Goal: Task Accomplishment & Management: Manage account settings

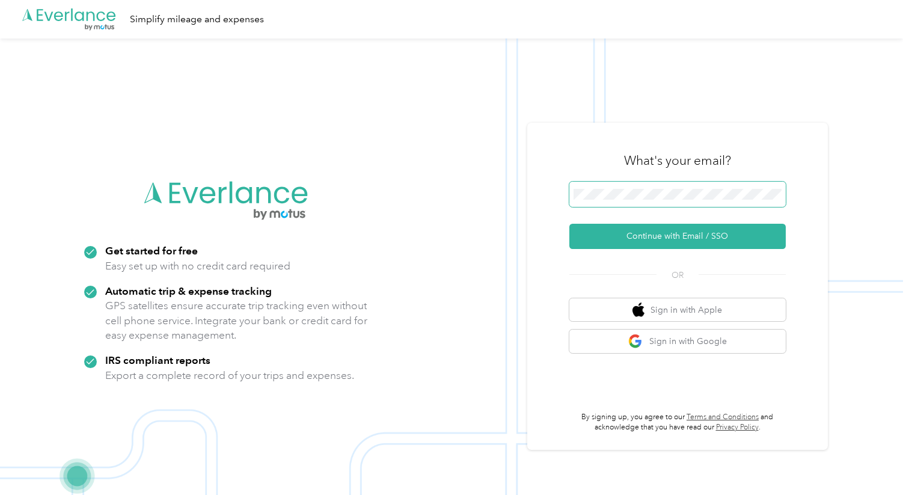
click at [661, 186] on span at bounding box center [677, 194] width 216 height 25
click at [666, 238] on button "Continue with Email / SSO" at bounding box center [677, 236] width 216 height 25
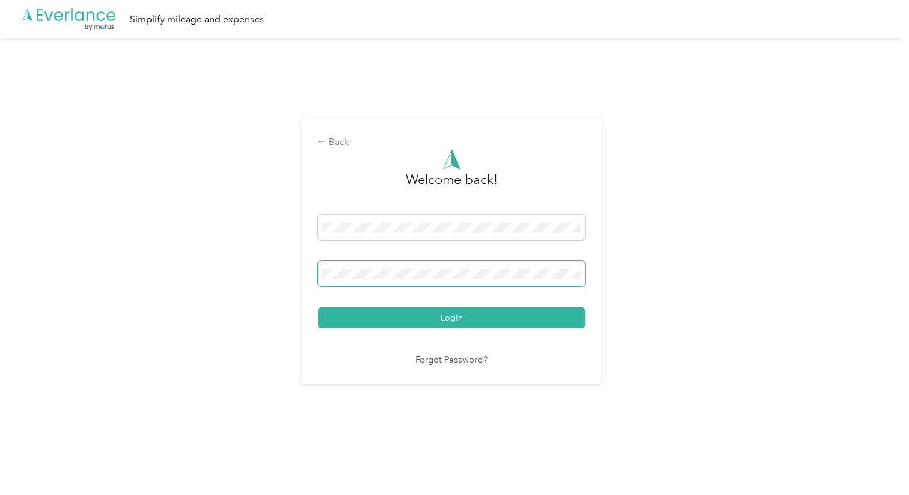
click at [318, 307] on button "Login" at bounding box center [451, 317] width 267 height 21
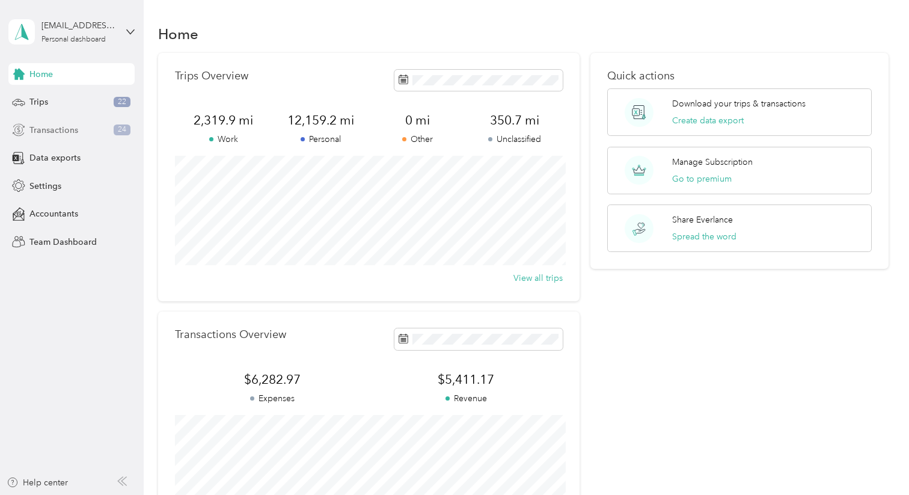
click at [84, 133] on div "Transactions 24" at bounding box center [71, 130] width 126 height 22
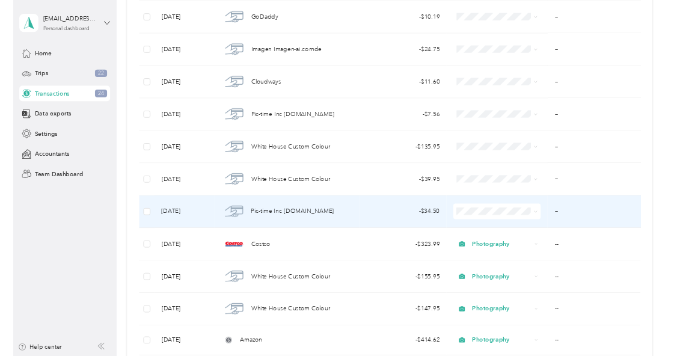
scroll to position [476, 0]
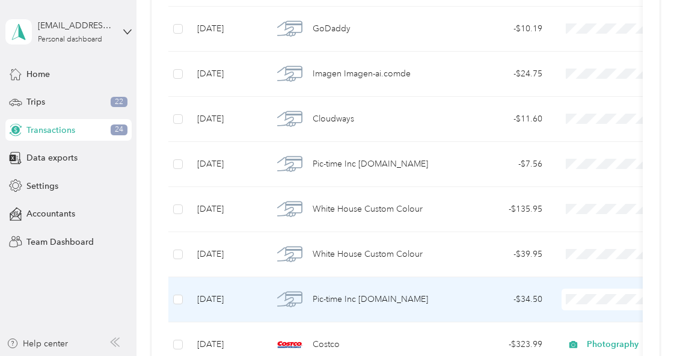
click at [384, 299] on span "Pic-time Inc [DOMAIN_NAME]" at bounding box center [370, 299] width 115 height 13
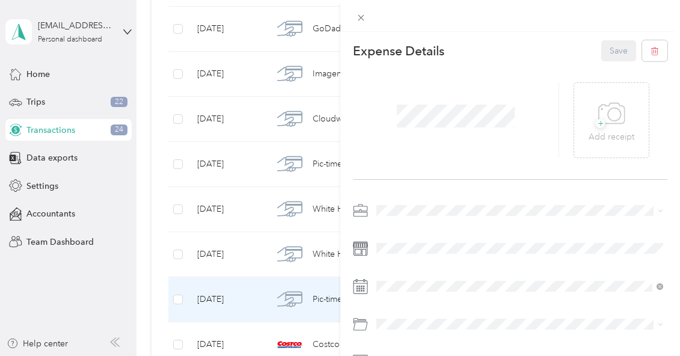
click at [442, 85] on div "Photography" at bounding box center [519, 81] width 279 height 13
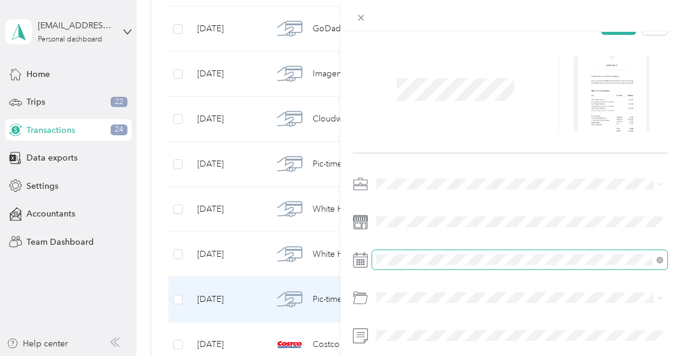
scroll to position [32, 0]
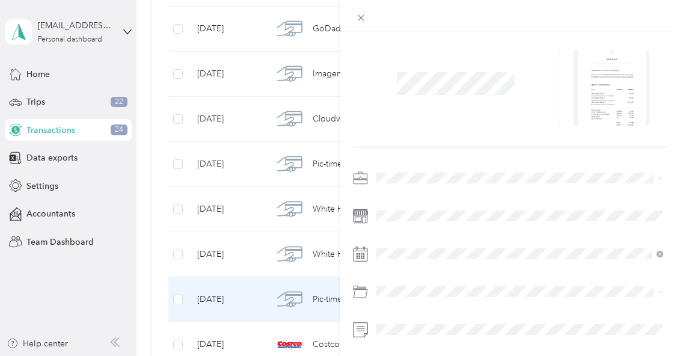
click at [475, 150] on div "Expense Details Save" at bounding box center [510, 212] width 340 height 426
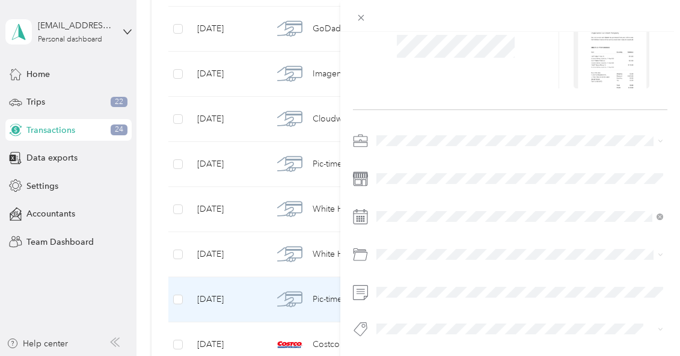
scroll to position [0, 0]
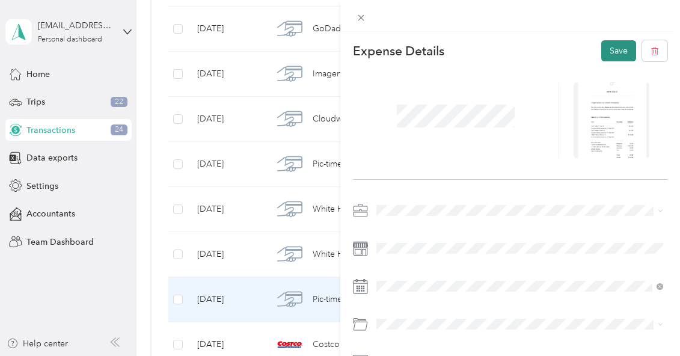
click at [603, 46] on button "Save" at bounding box center [618, 50] width 35 height 21
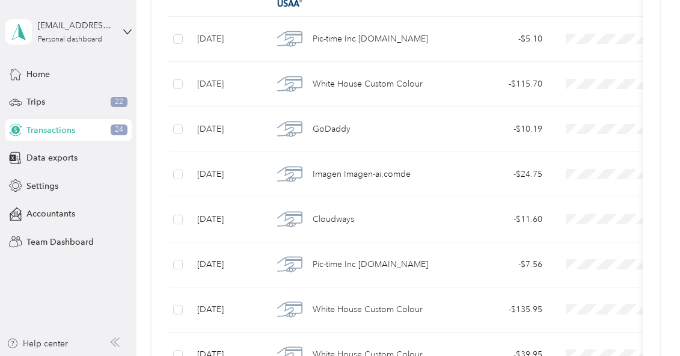
scroll to position [373, 0]
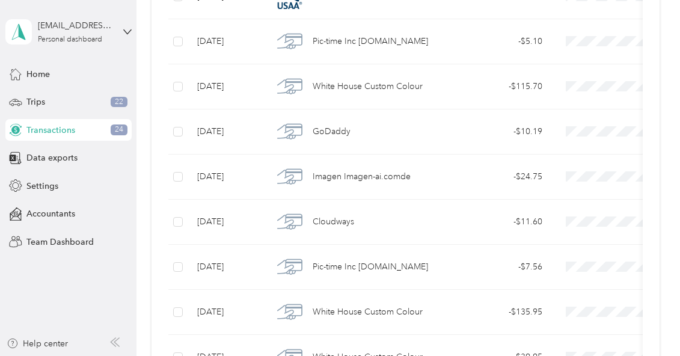
click at [451, 267] on td "- $7.56" at bounding box center [498, 267] width 108 height 45
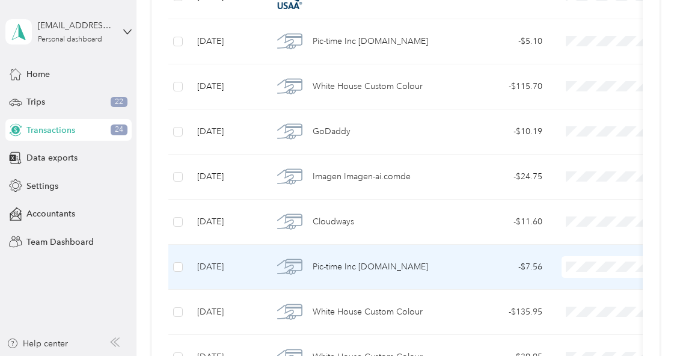
click at [451, 267] on div at bounding box center [340, 178] width 680 height 356
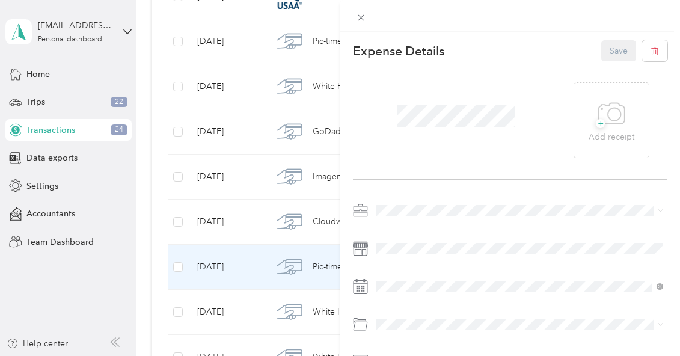
click at [421, 215] on span at bounding box center [520, 210] width 296 height 19
click at [413, 83] on span "Photography" at bounding box center [405, 84] width 50 height 10
click at [617, 52] on button "Save" at bounding box center [618, 50] width 35 height 21
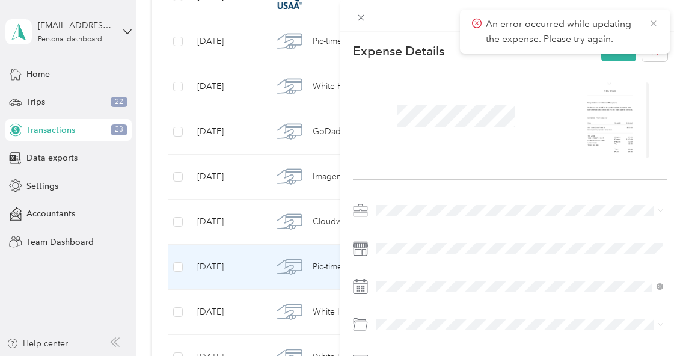
click at [657, 23] on icon at bounding box center [654, 23] width 10 height 11
click at [615, 53] on button "Save" at bounding box center [618, 50] width 35 height 21
click at [653, 23] on icon at bounding box center [652, 22] width 5 height 5
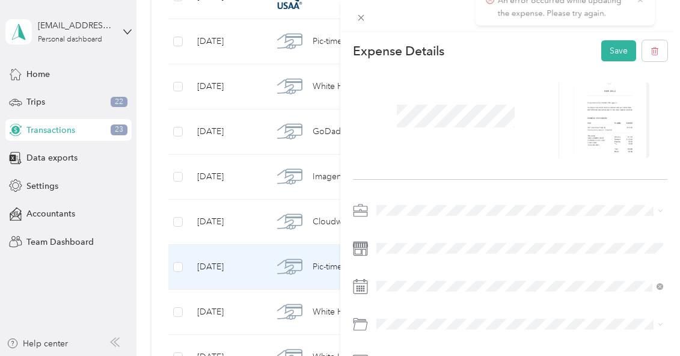
scroll to position [70, 0]
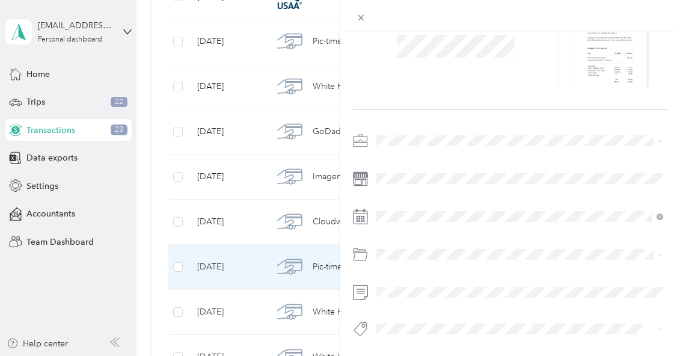
click at [540, 132] on span at bounding box center [520, 140] width 296 height 19
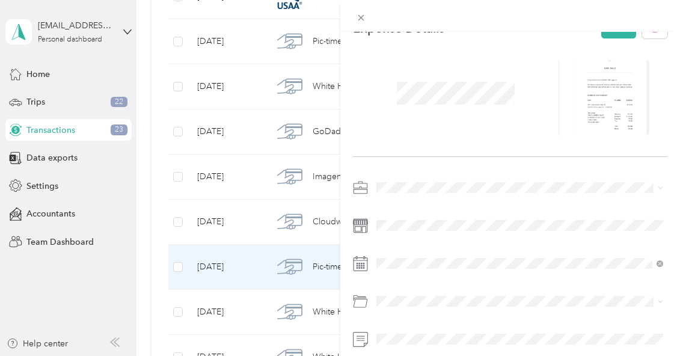
scroll to position [0, 0]
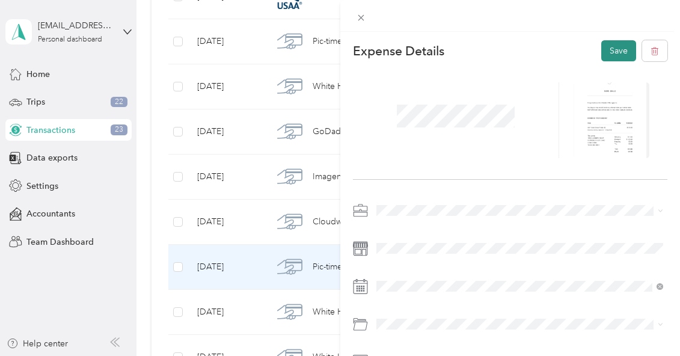
click at [613, 53] on button "Save" at bounding box center [618, 50] width 35 height 21
click at [653, 21] on icon at bounding box center [654, 23] width 10 height 11
click at [271, 266] on div "This expense cannot be edited because it is either under review, approved, or p…" at bounding box center [340, 178] width 680 height 356
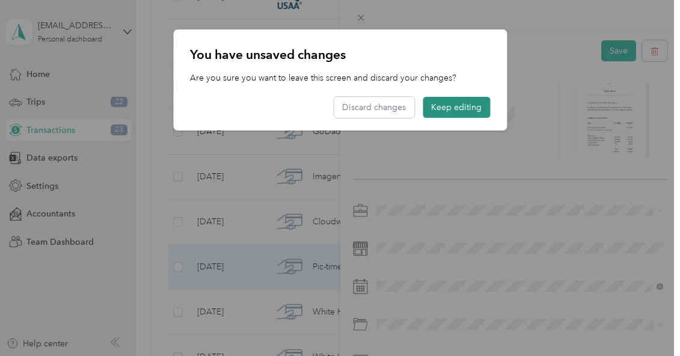
click at [438, 105] on button "Keep editing" at bounding box center [456, 107] width 67 height 21
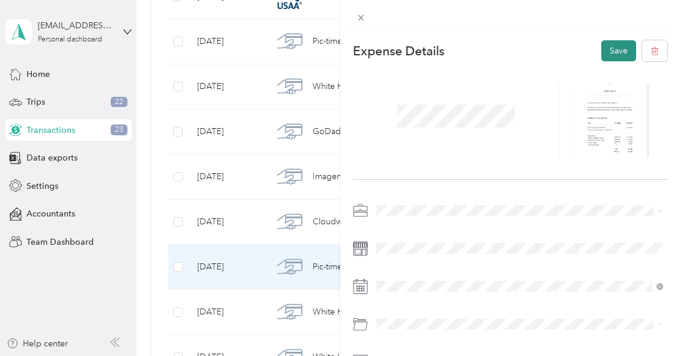
click at [614, 49] on button "Save" at bounding box center [618, 50] width 35 height 21
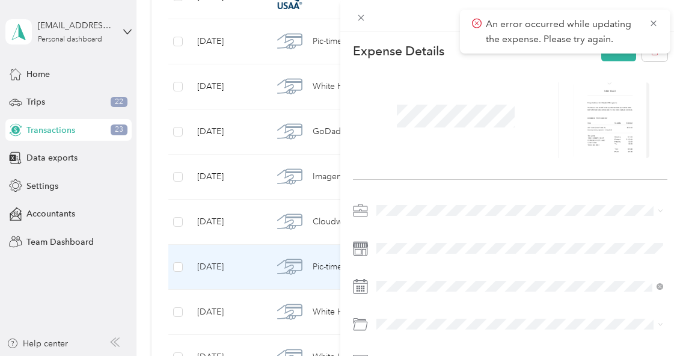
click at [653, 22] on icon at bounding box center [654, 23] width 10 height 11
click at [492, 52] on div "Expense Details Save" at bounding box center [510, 50] width 315 height 21
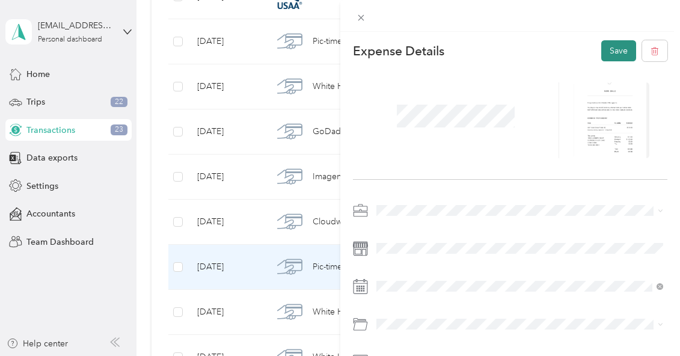
click at [621, 50] on button "Save" at bounding box center [618, 50] width 35 height 21
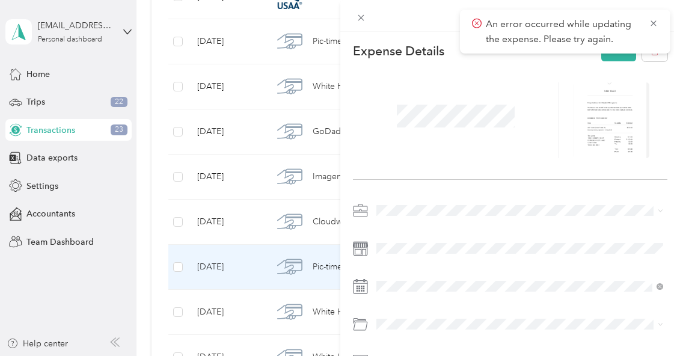
drag, startPoint x: 653, startPoint y: 22, endPoint x: 521, endPoint y: 111, distance: 159.7
click at [653, 22] on icon at bounding box center [654, 23] width 10 height 11
click at [264, 224] on div "This expense cannot be edited because it is either under review, approved, or p…" at bounding box center [340, 178] width 680 height 356
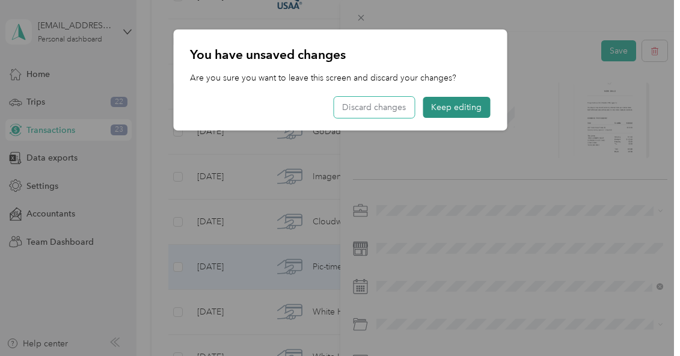
drag, startPoint x: 397, startPoint y: 109, endPoint x: 424, endPoint y: 115, distance: 27.1
click at [399, 109] on button "Discard changes" at bounding box center [374, 107] width 81 height 21
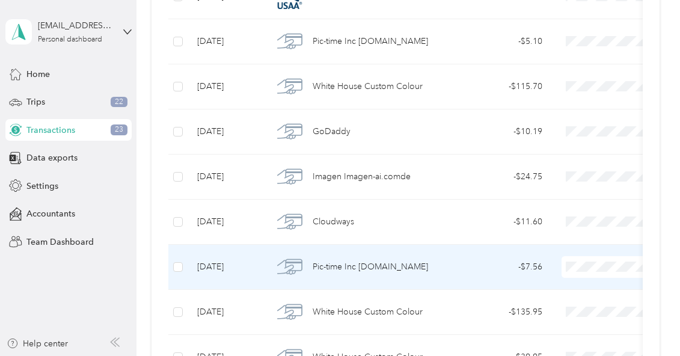
click at [480, 266] on div "- $7.56" at bounding box center [497, 266] width 89 height 13
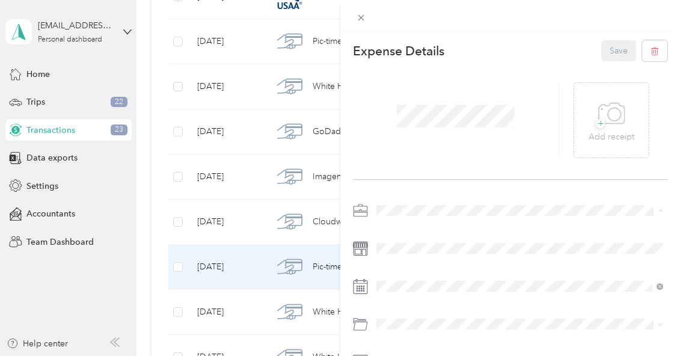
click at [434, 86] on div "Photography" at bounding box center [519, 84] width 279 height 13
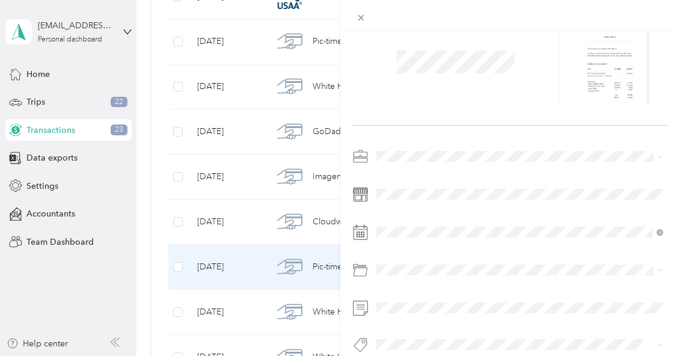
scroll to position [70, 0]
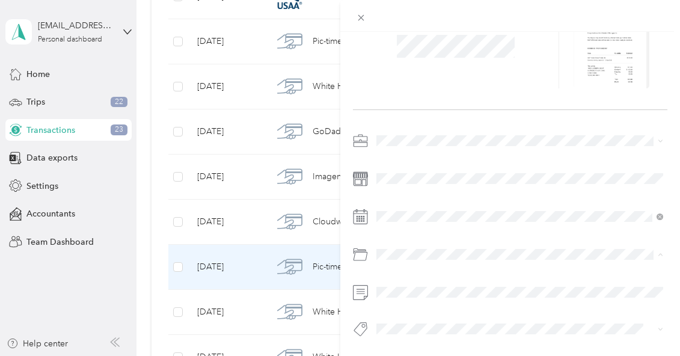
click at [554, 153] on div at bounding box center [510, 238] width 315 height 215
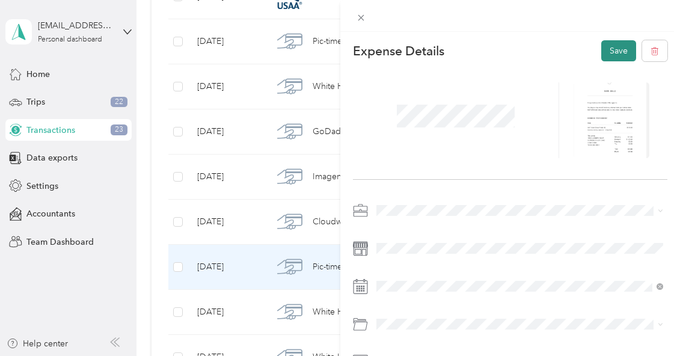
click at [611, 50] on button "Save" at bounding box center [618, 50] width 35 height 21
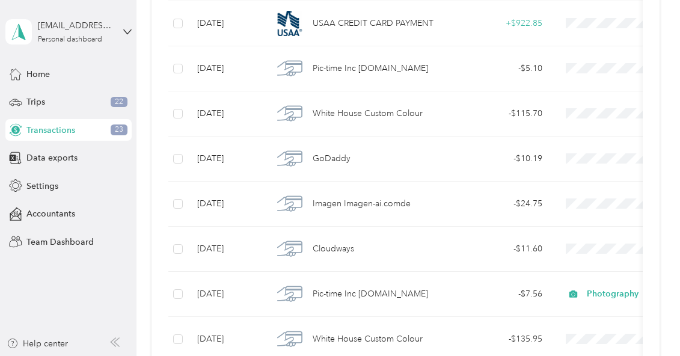
scroll to position [0, 10]
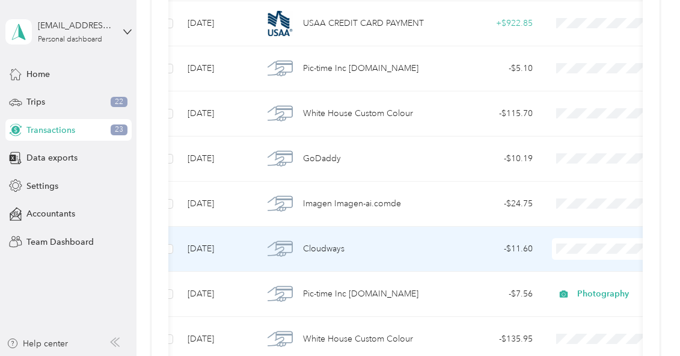
click at [474, 248] on div "- $11.60" at bounding box center [488, 248] width 89 height 13
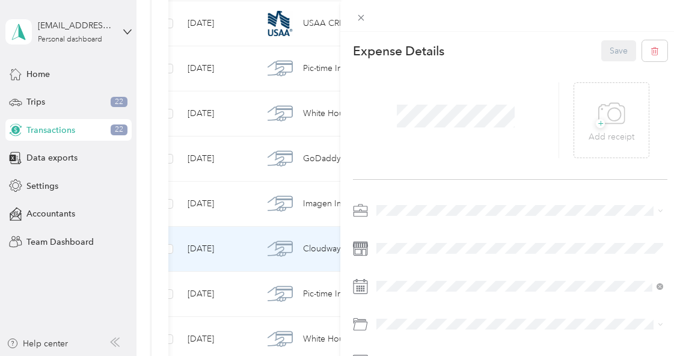
click at [466, 85] on li "Photography" at bounding box center [520, 82] width 296 height 21
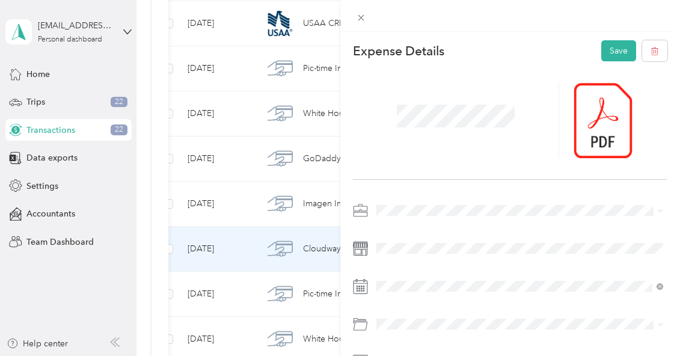
click at [421, 303] on div "Software" at bounding box center [519, 302] width 279 height 13
click at [618, 50] on button "Save" at bounding box center [618, 50] width 35 height 21
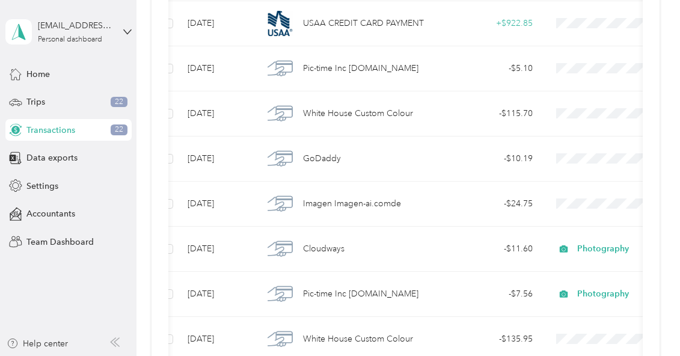
click at [460, 202] on div "- $24.75" at bounding box center [488, 203] width 89 height 13
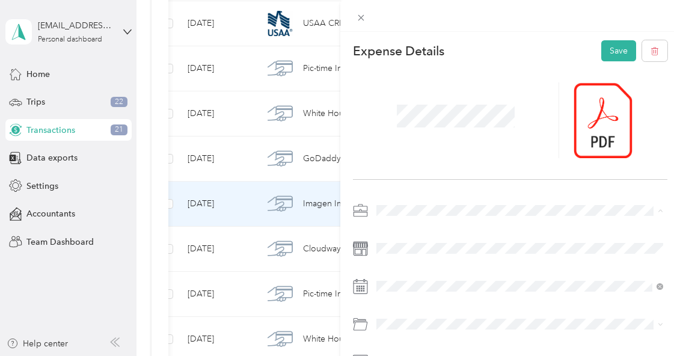
click at [422, 88] on li "Photography" at bounding box center [520, 83] width 296 height 21
click at [435, 302] on div "Software" at bounding box center [512, 302] width 264 height 13
click at [609, 50] on button "Save" at bounding box center [618, 50] width 35 height 21
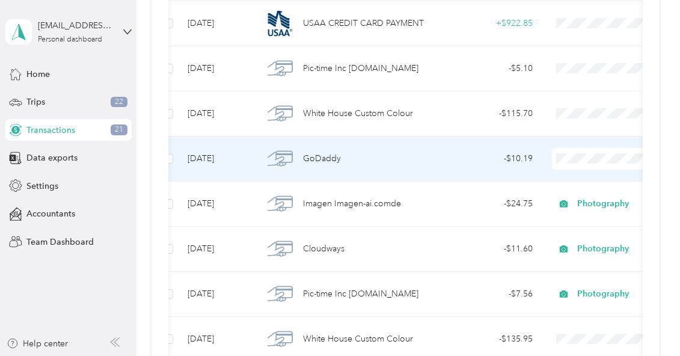
click at [439, 153] on td "- $10.19" at bounding box center [488, 158] width 108 height 45
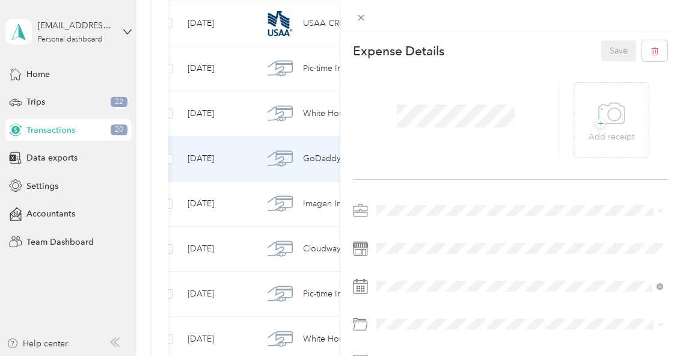
click at [421, 84] on div "Photography" at bounding box center [519, 81] width 279 height 13
click at [454, 303] on div "Software" at bounding box center [519, 302] width 279 height 13
drag, startPoint x: 621, startPoint y: 48, endPoint x: 628, endPoint y: 64, distance: 17.2
click at [621, 48] on button "Save" at bounding box center [618, 50] width 35 height 21
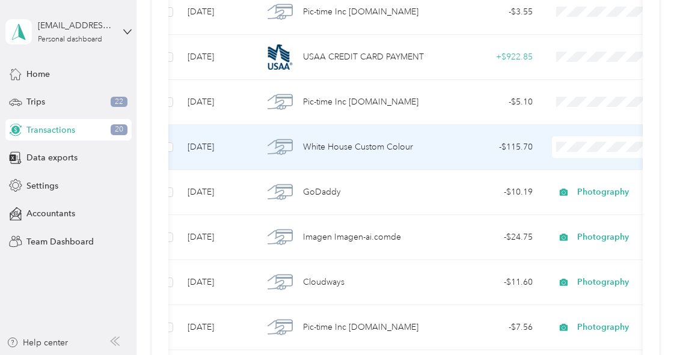
scroll to position [309, 0]
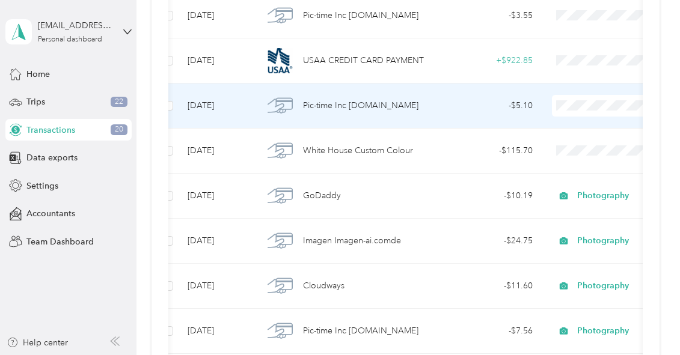
click at [473, 102] on div "- $5.10" at bounding box center [488, 105] width 89 height 13
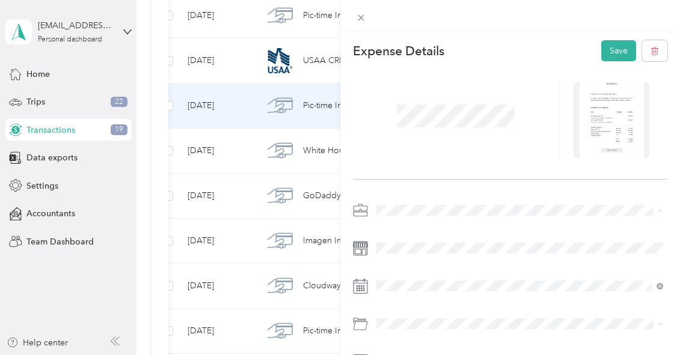
click at [429, 85] on div "Photography" at bounding box center [519, 84] width 279 height 13
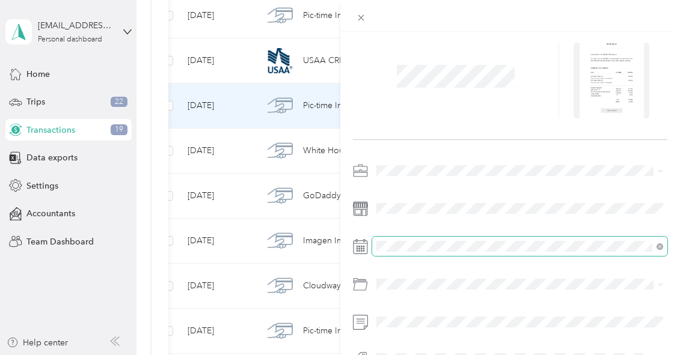
scroll to position [40, 0]
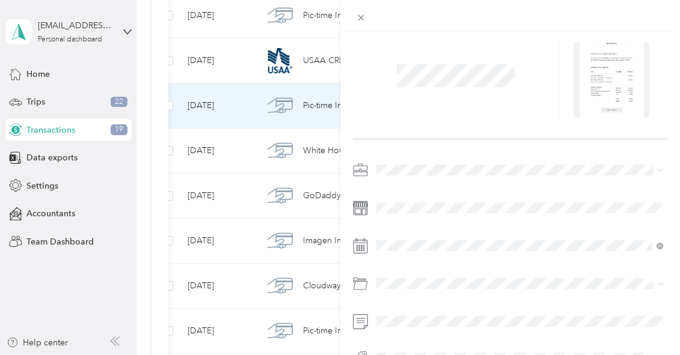
click at [488, 115] on div at bounding box center [456, 80] width 206 height 76
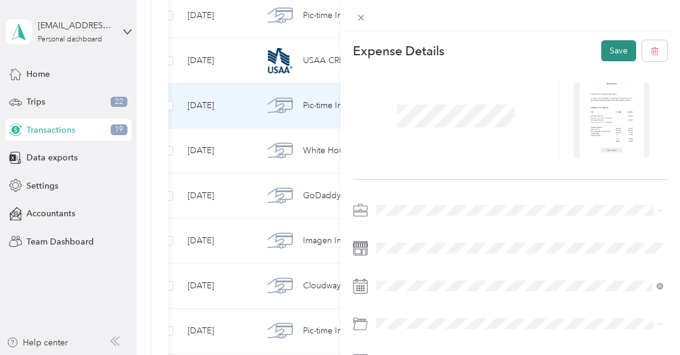
drag, startPoint x: 609, startPoint y: 50, endPoint x: 617, endPoint y: 50, distance: 7.2
click at [611, 50] on button "Save" at bounding box center [618, 50] width 35 height 21
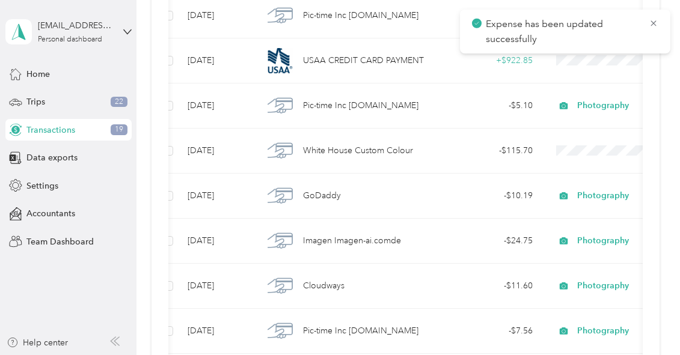
drag, startPoint x: 655, startPoint y: 22, endPoint x: 647, endPoint y: 25, distance: 8.6
click at [655, 22] on icon at bounding box center [652, 22] width 5 height 5
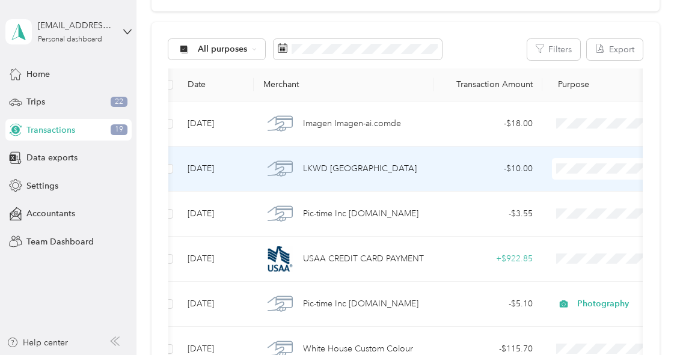
scroll to position [106, 0]
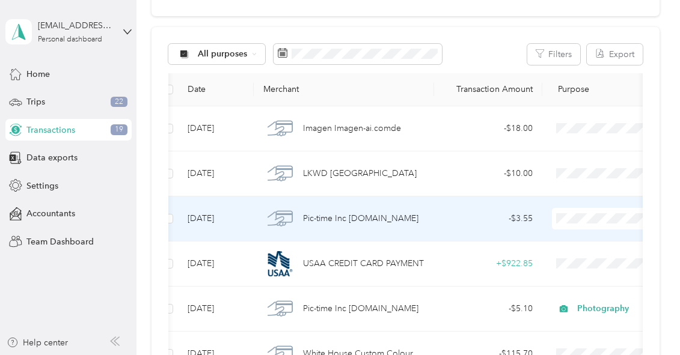
click at [463, 220] on div "- $3.55" at bounding box center [488, 218] width 89 height 13
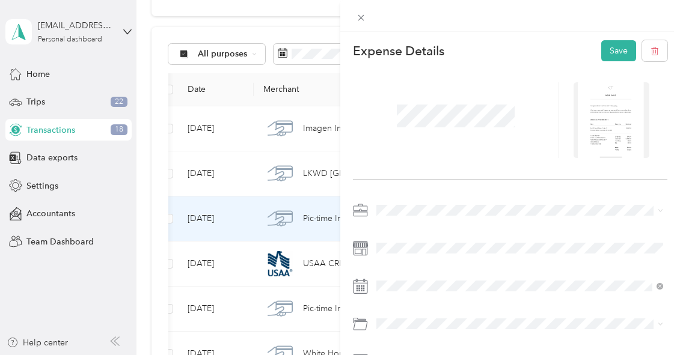
click at [430, 203] on span at bounding box center [520, 210] width 296 height 19
click at [420, 85] on span "Photography" at bounding box center [405, 83] width 50 height 10
click at [610, 46] on button "Save" at bounding box center [618, 50] width 35 height 21
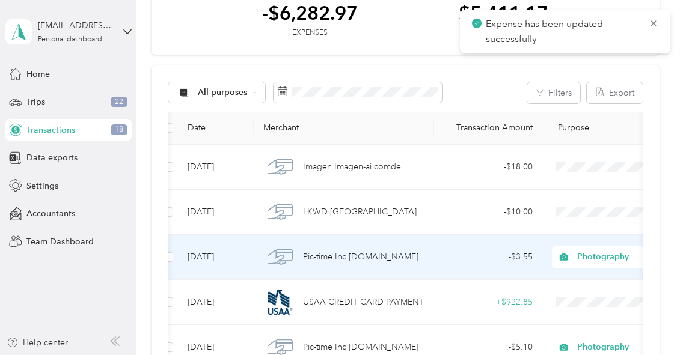
scroll to position [64, 0]
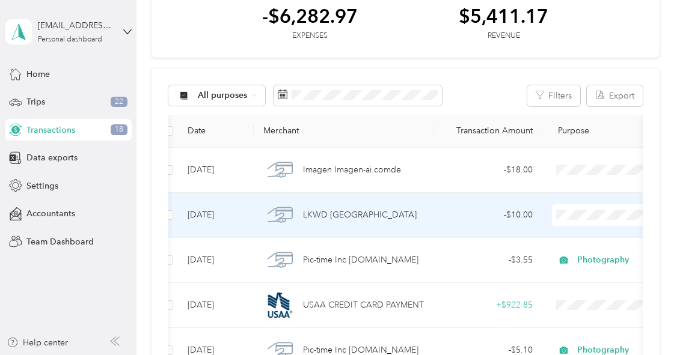
click at [402, 216] on span "LKWD [GEOGRAPHIC_DATA]" at bounding box center [360, 215] width 114 height 13
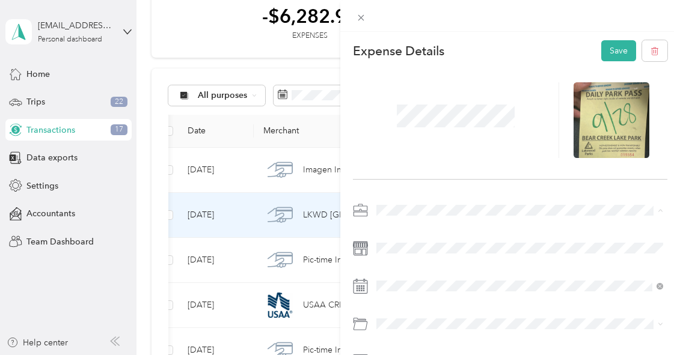
click at [424, 87] on li "Photography" at bounding box center [520, 83] width 296 height 21
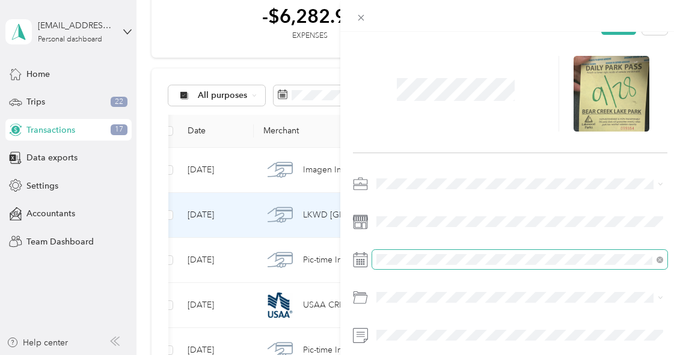
scroll to position [46, 0]
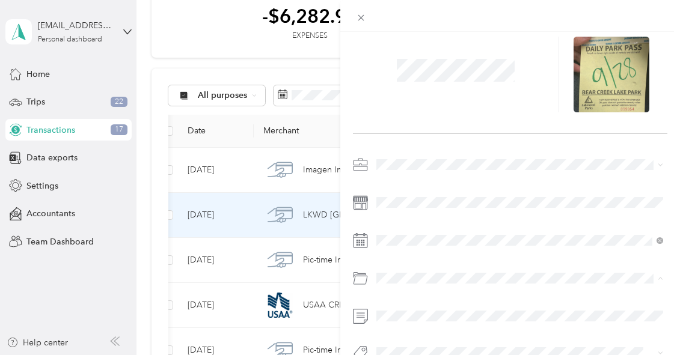
click at [468, 258] on div at bounding box center [510, 262] width 315 height 215
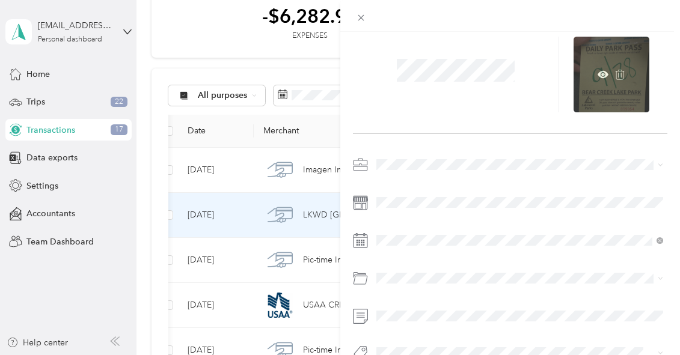
scroll to position [0, 0]
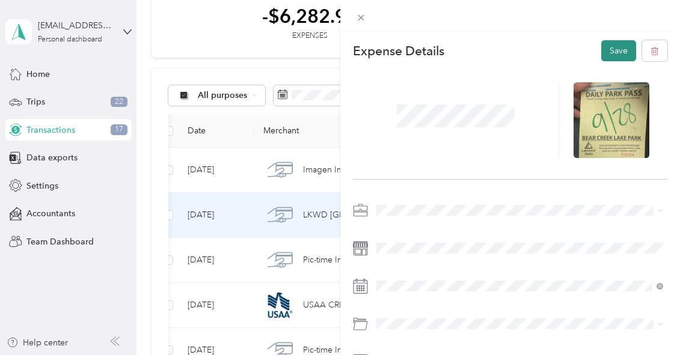
click at [611, 50] on button "Save" at bounding box center [618, 50] width 35 height 21
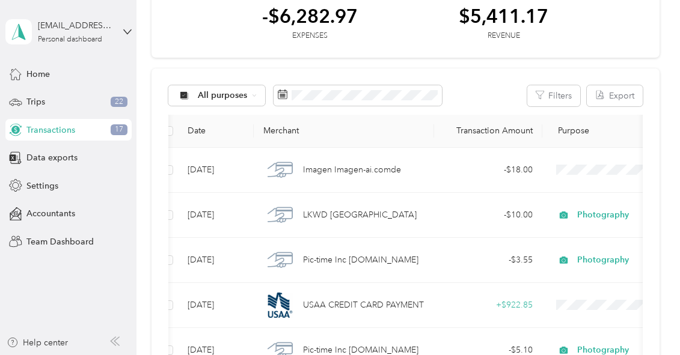
click at [469, 173] on div "- $18.00" at bounding box center [488, 169] width 89 height 13
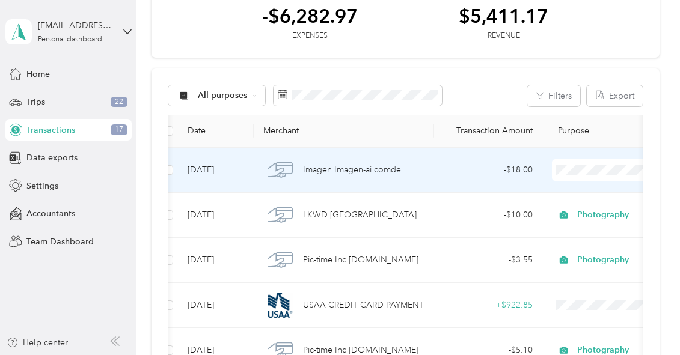
click at [469, 173] on div at bounding box center [340, 177] width 680 height 355
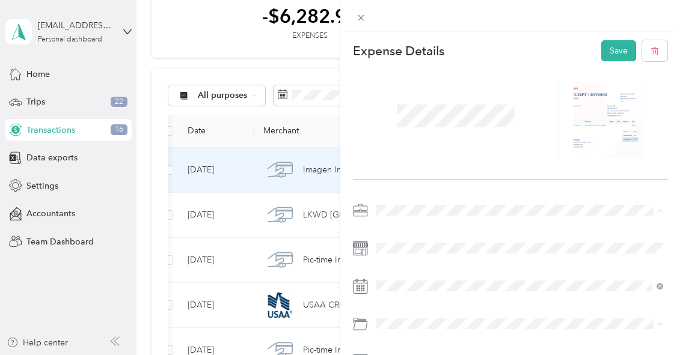
click at [441, 81] on div "Photography" at bounding box center [519, 84] width 279 height 13
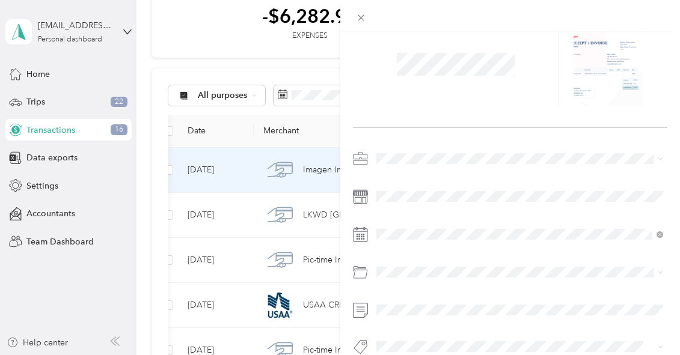
scroll to position [70, 0]
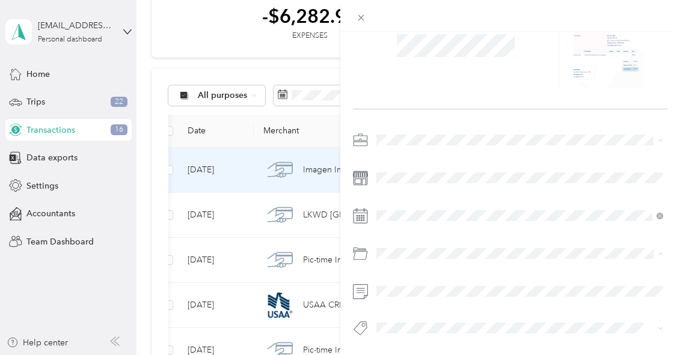
click at [507, 120] on div "Expense Details Save" at bounding box center [510, 175] width 340 height 426
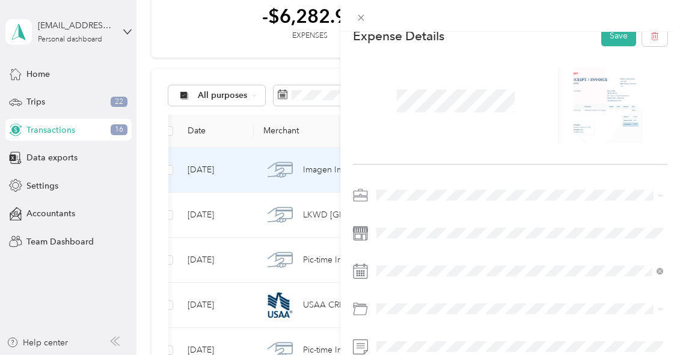
scroll to position [0, 0]
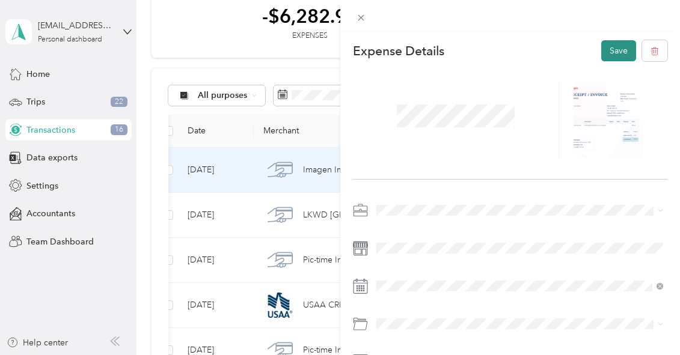
click at [609, 50] on button "Save" at bounding box center [618, 50] width 35 height 21
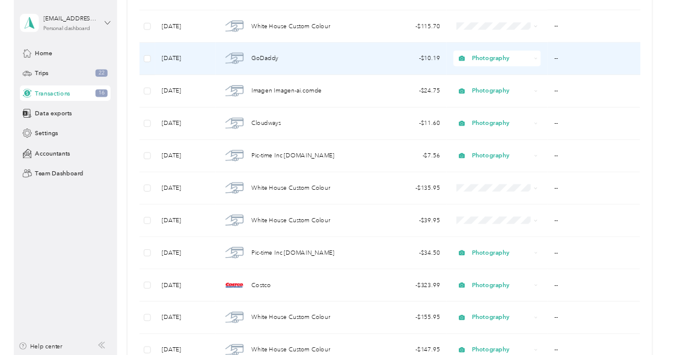
scroll to position [437, 0]
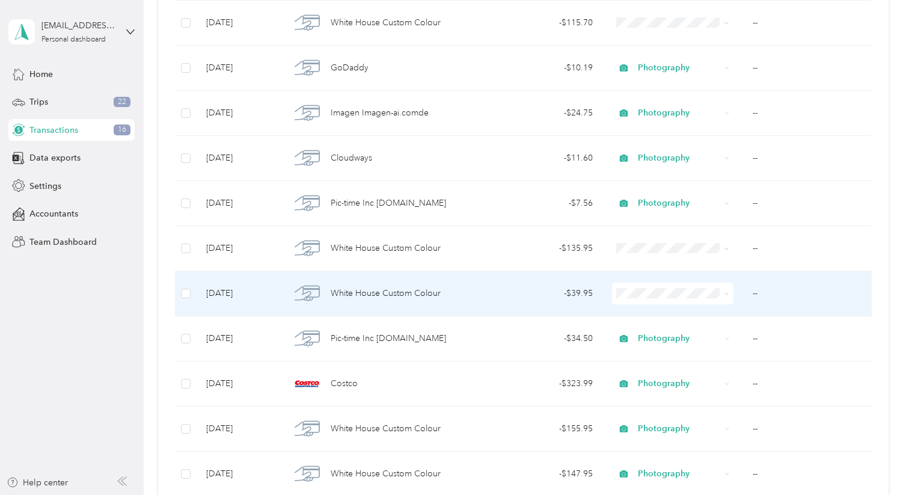
click at [485, 299] on td "- $39.95" at bounding box center [542, 293] width 121 height 45
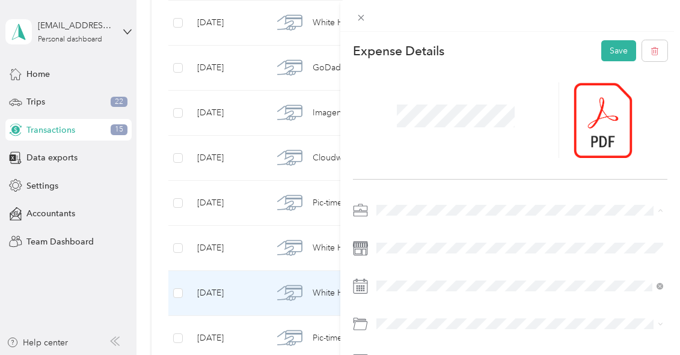
click at [426, 88] on li "Photography" at bounding box center [520, 83] width 296 height 21
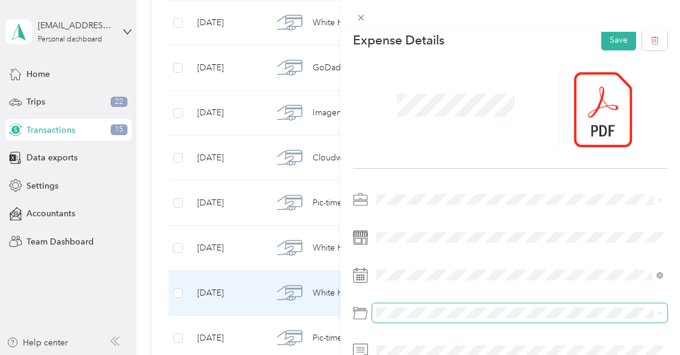
scroll to position [13, 0]
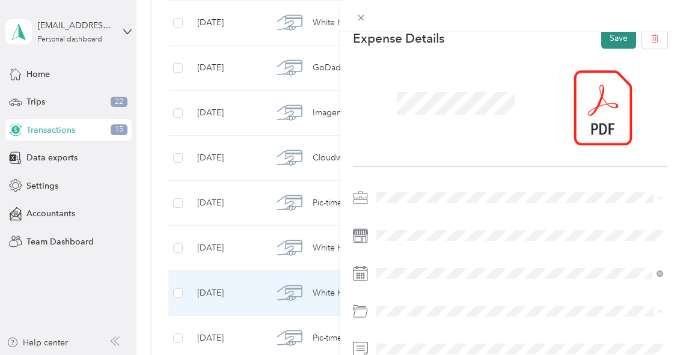
click at [621, 41] on button "Save" at bounding box center [618, 38] width 35 height 21
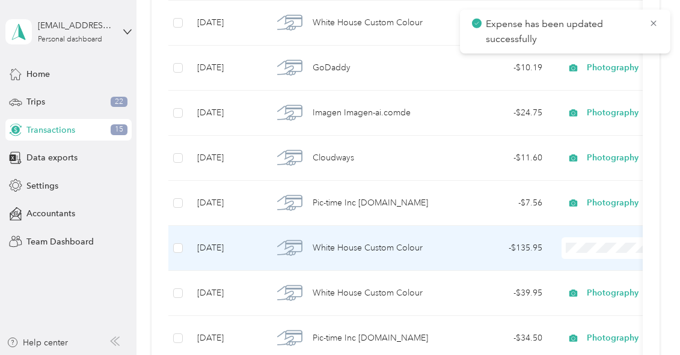
click at [433, 248] on div "White House Custom Colour" at bounding box center [353, 248] width 161 height 25
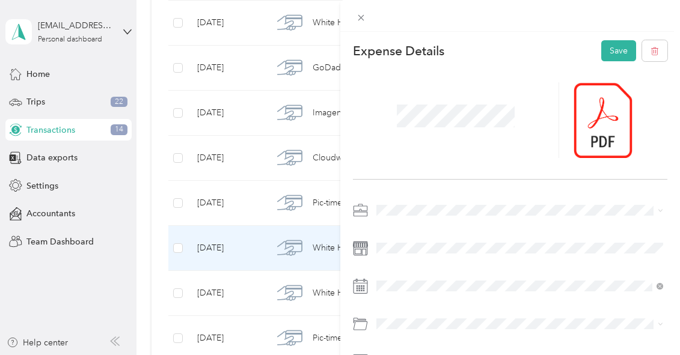
drag, startPoint x: 410, startPoint y: 82, endPoint x: 414, endPoint y: 174, distance: 92.7
click at [410, 82] on span "Photography" at bounding box center [405, 83] width 50 height 10
click at [463, 170] on div at bounding box center [510, 120] width 315 height 118
drag, startPoint x: 616, startPoint y: 46, endPoint x: 633, endPoint y: 155, distance: 110.2
click at [616, 46] on button "Save" at bounding box center [618, 50] width 35 height 21
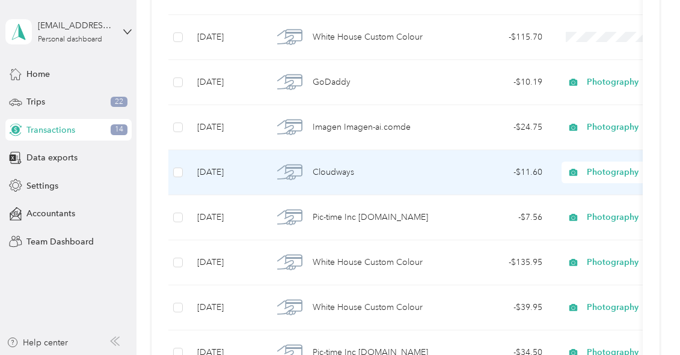
scroll to position [419, 0]
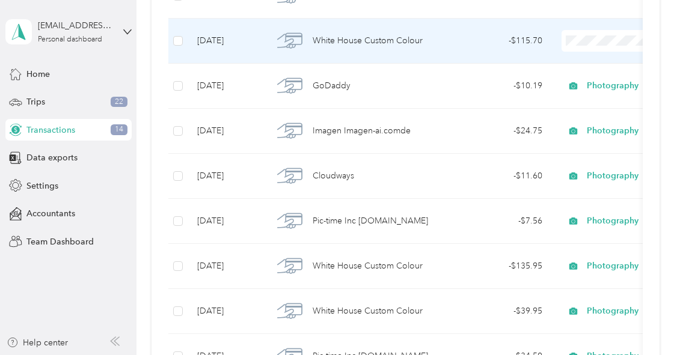
click at [430, 37] on div "White House Custom Colour" at bounding box center [353, 40] width 161 height 25
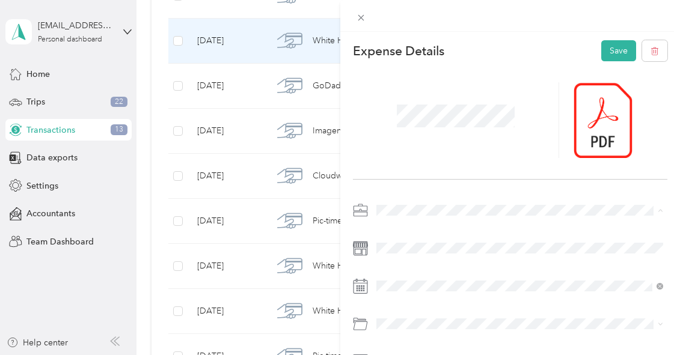
click at [428, 82] on span "Photography" at bounding box center [405, 84] width 50 height 10
drag, startPoint x: 614, startPoint y: 48, endPoint x: 627, endPoint y: 65, distance: 21.4
click at [614, 48] on button "Save" at bounding box center [618, 50] width 35 height 21
